Goal: Task Accomplishment & Management: Manage account settings

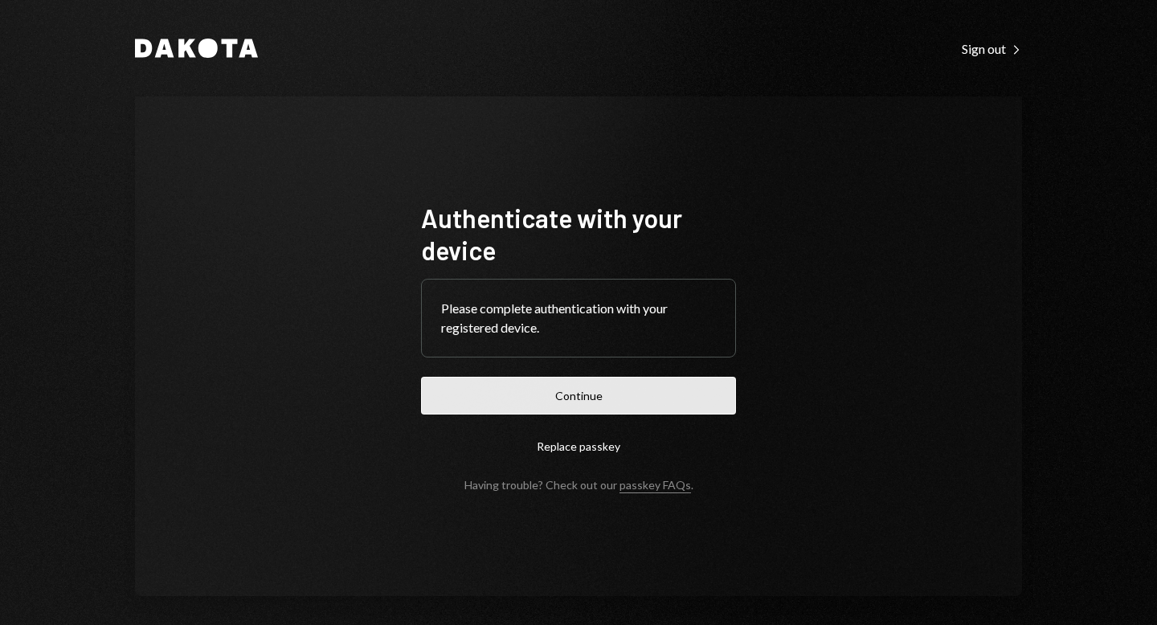
click at [602, 398] on button "Continue" at bounding box center [578, 396] width 315 height 38
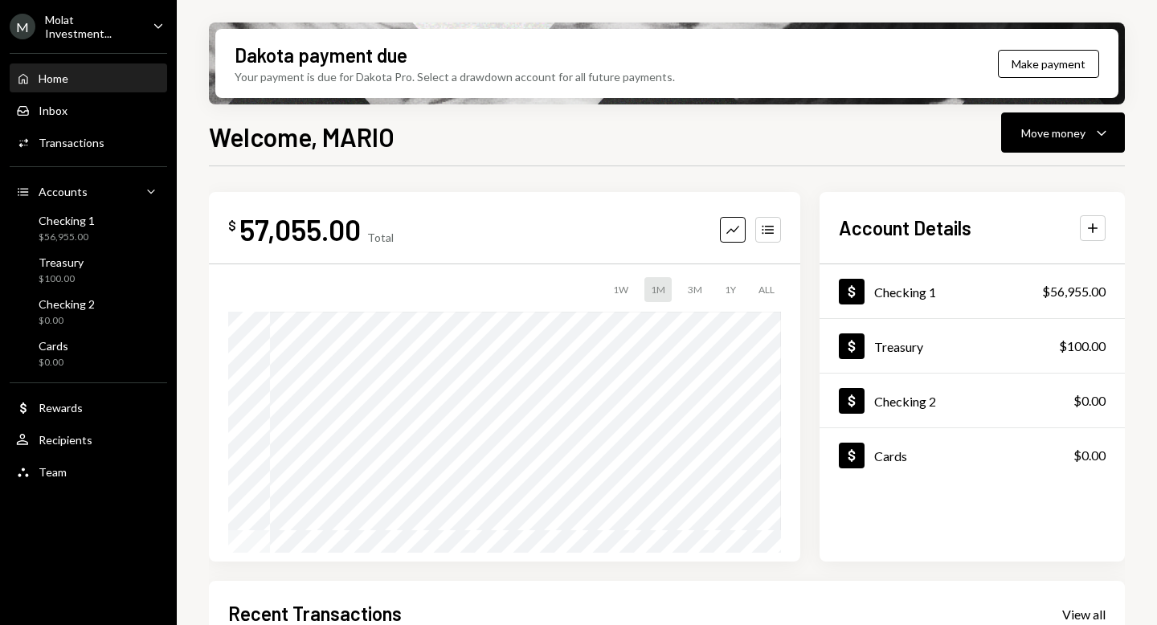
click at [76, 74] on div "Home Home" at bounding box center [88, 78] width 145 height 14
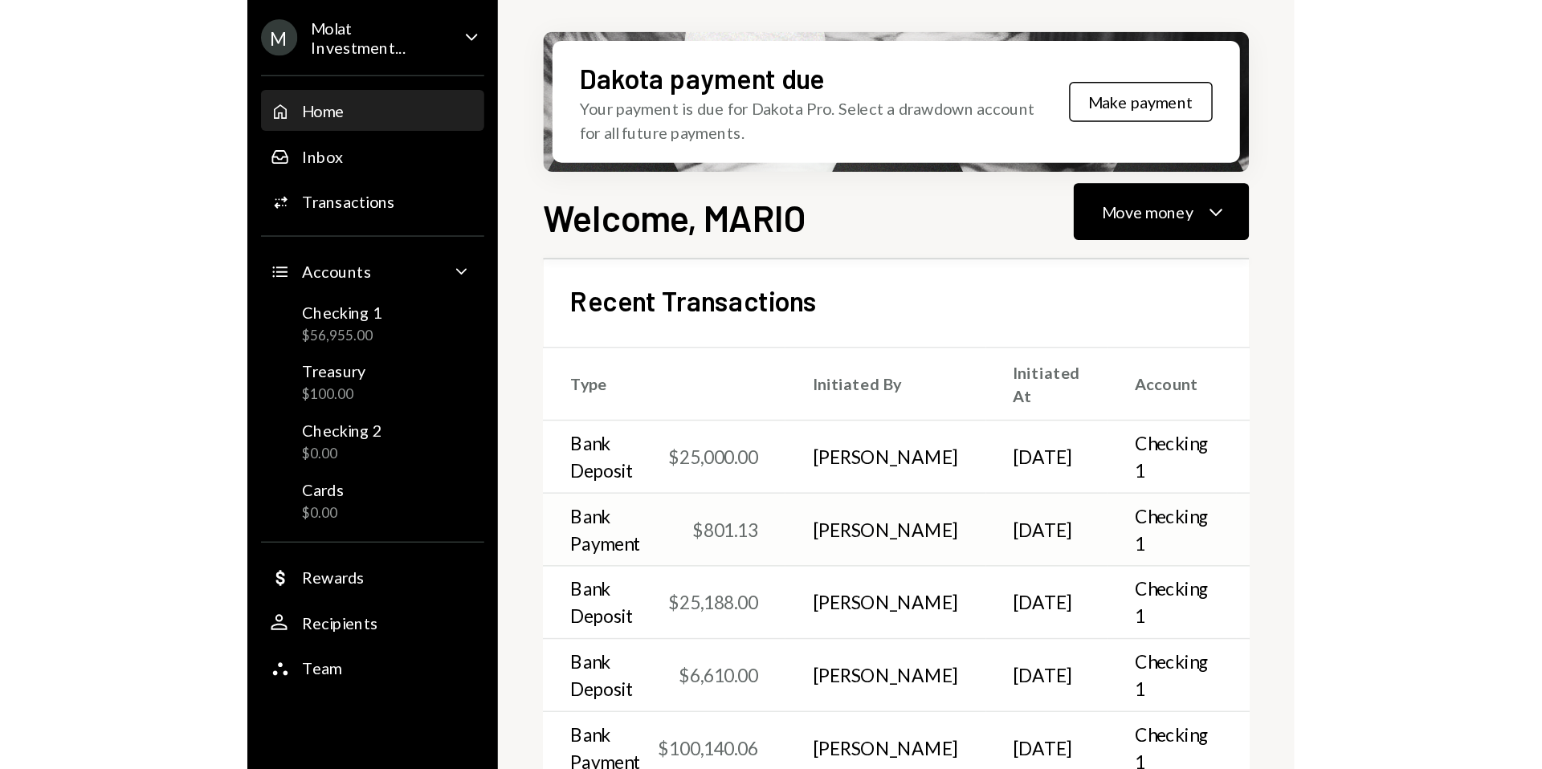
scroll to position [432, 0]
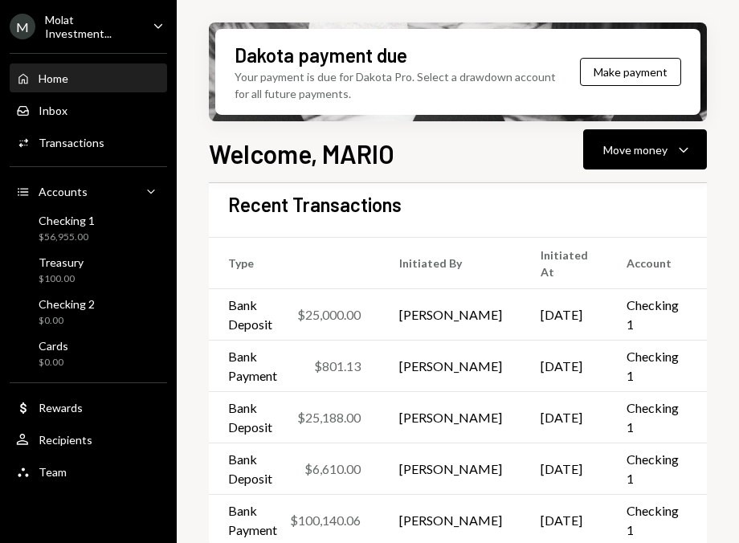
click at [80, 29] on div "Molat Investment..." at bounding box center [92, 26] width 95 height 27
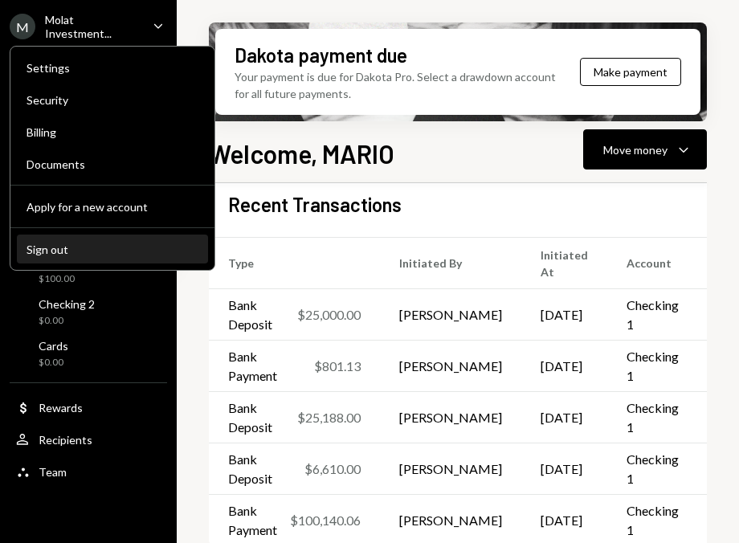
click at [63, 248] on div "Sign out" at bounding box center [113, 250] width 172 height 14
